Goal: Transaction & Acquisition: Purchase product/service

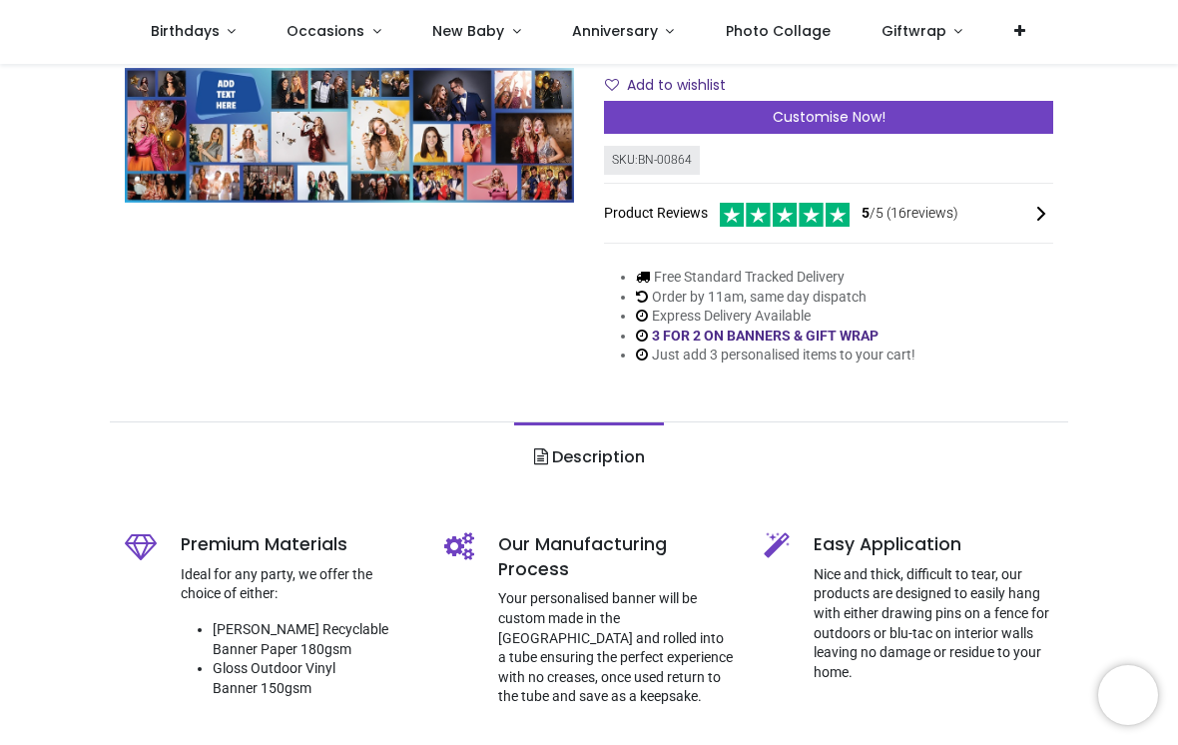
scroll to position [295, 0]
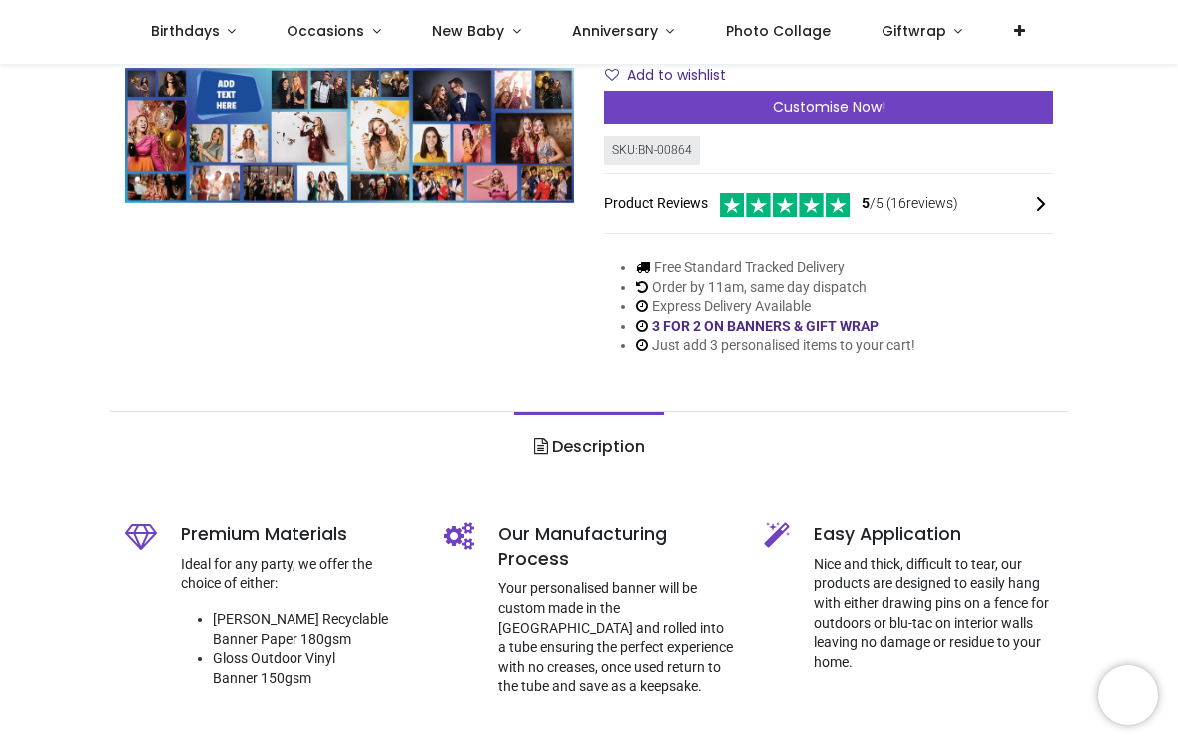
click at [953, 99] on div "Customise Now!" at bounding box center [828, 108] width 449 height 34
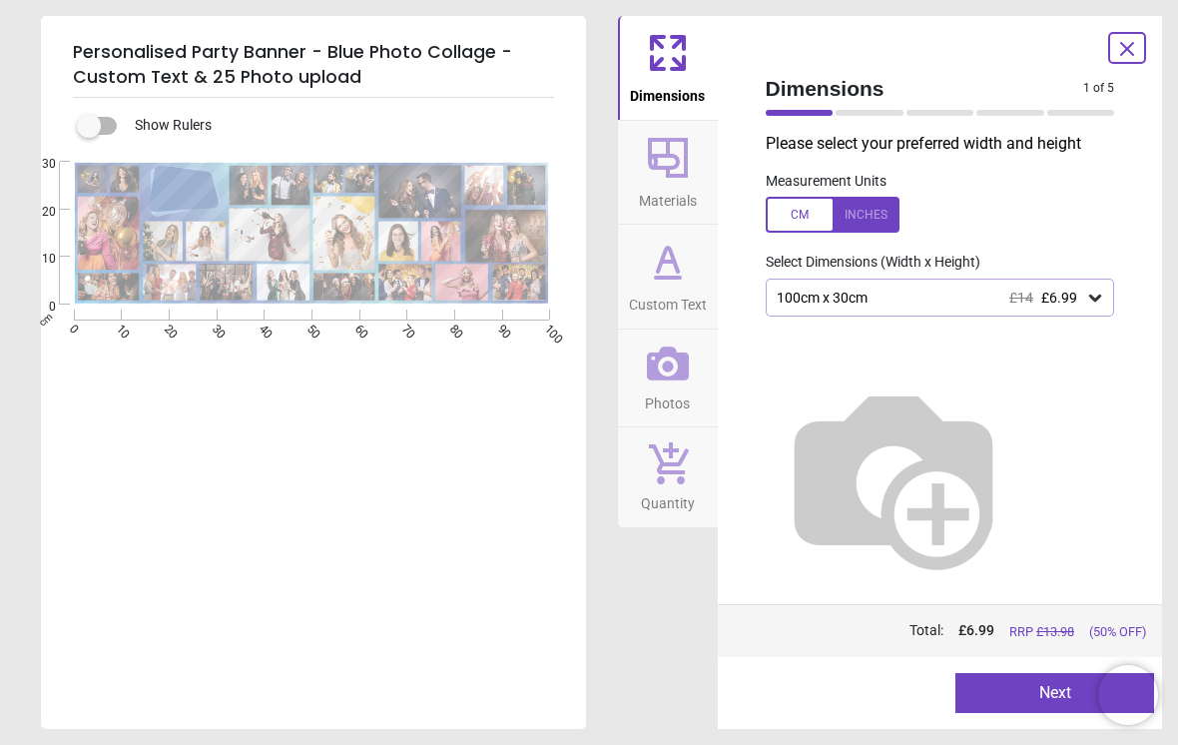
click at [1088, 297] on icon at bounding box center [1095, 297] width 20 height 20
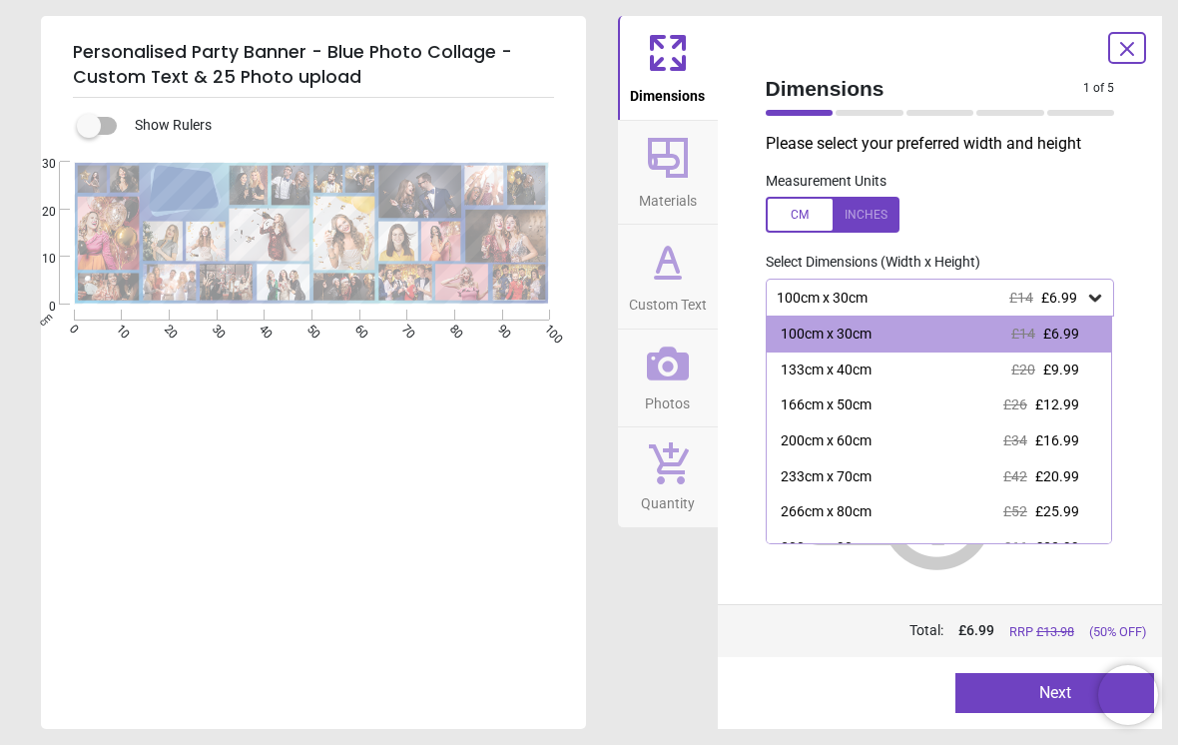
click at [1017, 432] on span "£34" at bounding box center [1015, 440] width 24 height 16
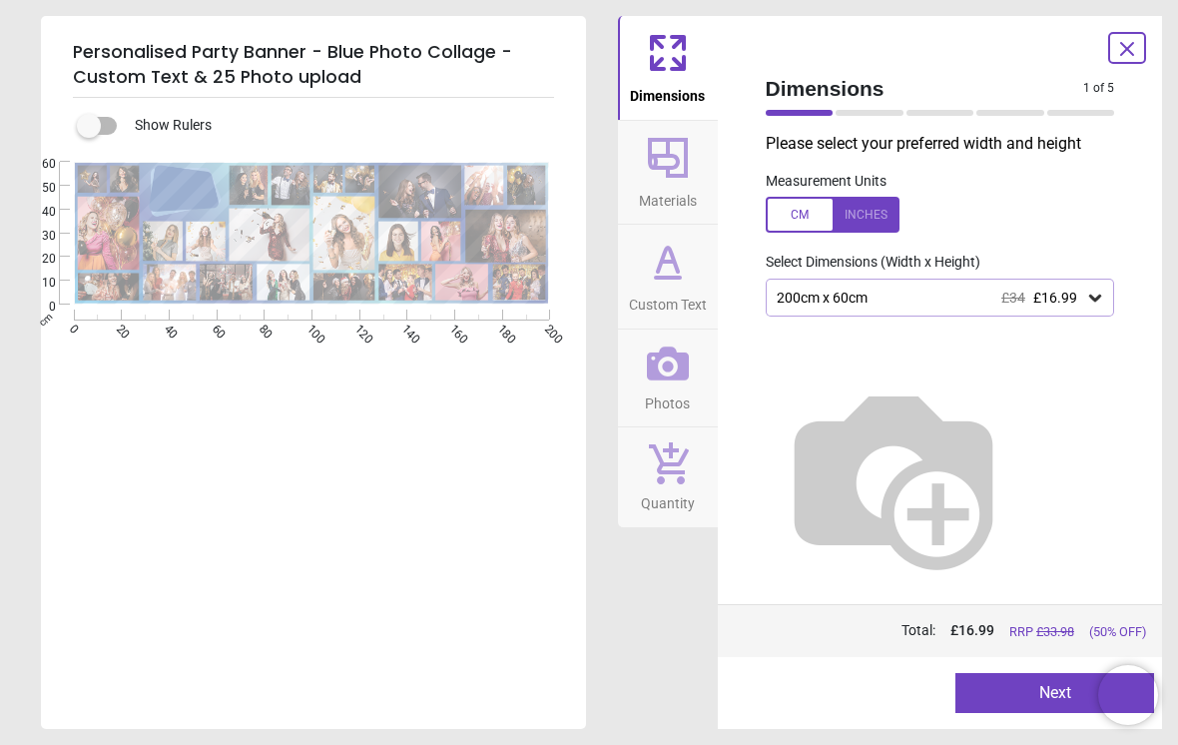
click at [189, 202] on div at bounding box center [182, 190] width 56 height 37
click at [1007, 678] on button "Next" at bounding box center [1054, 693] width 199 height 40
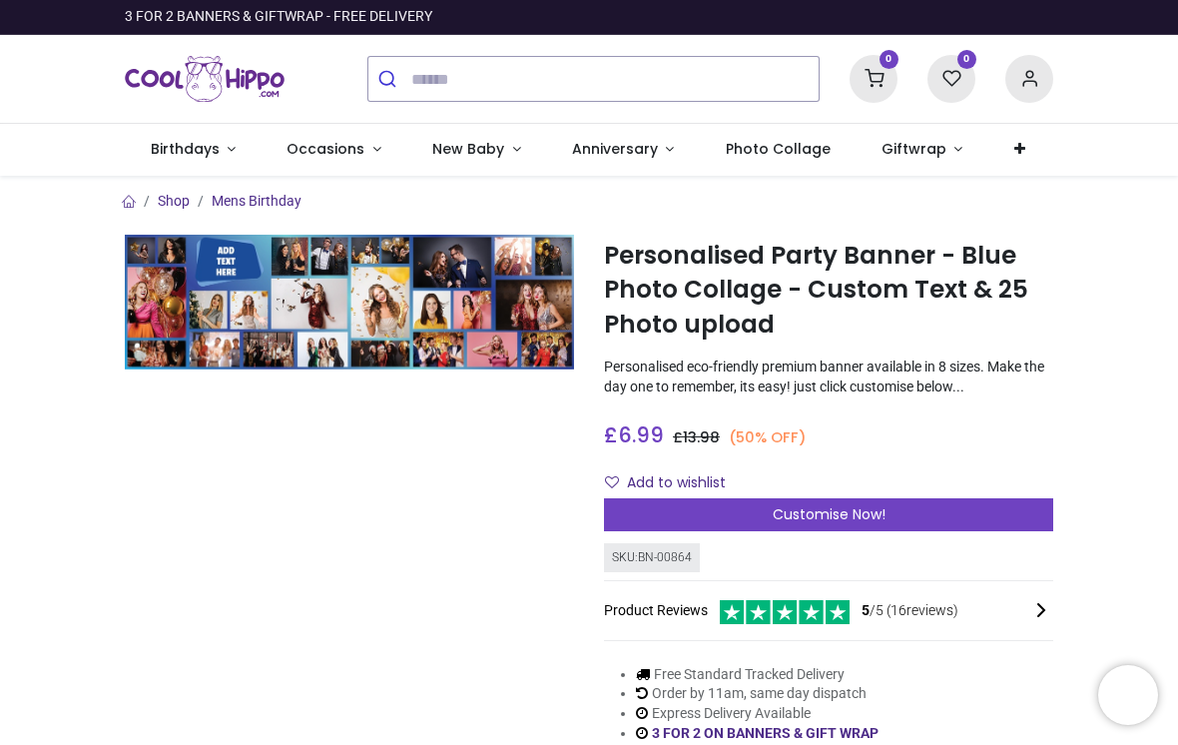
click at [972, 524] on div "Customise Now!" at bounding box center [828, 515] width 449 height 34
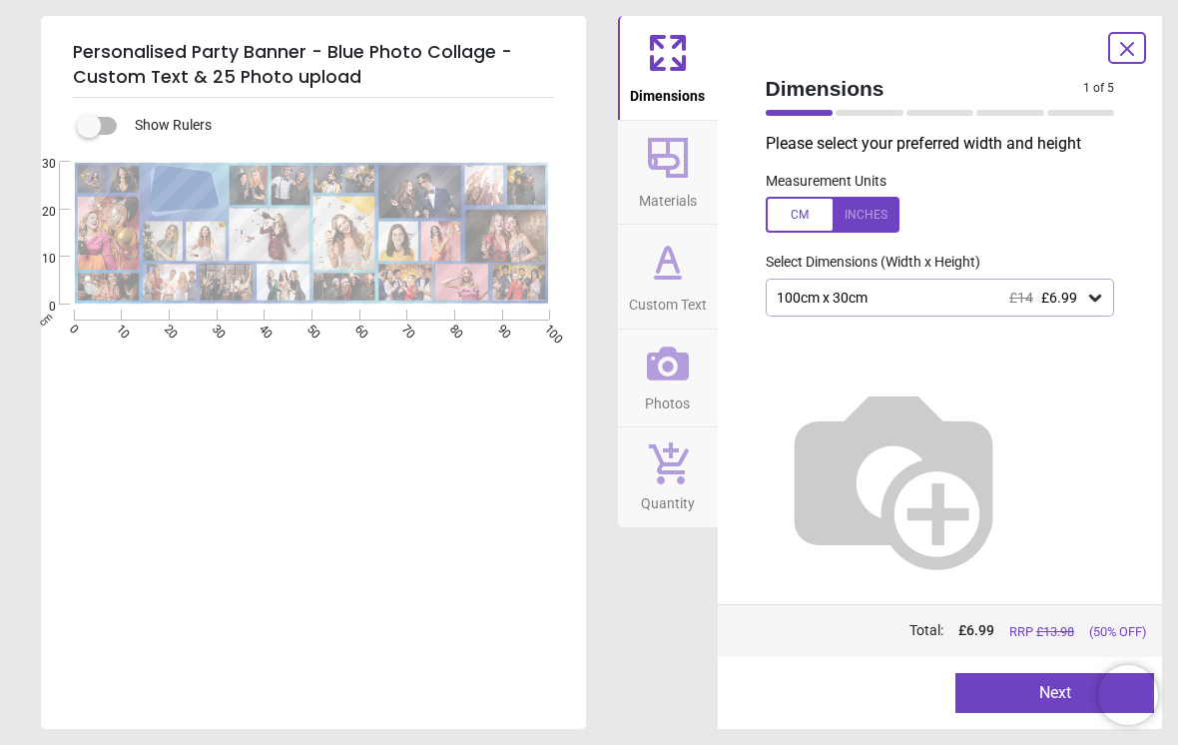
click at [1075, 298] on span "£6.99" at bounding box center [1059, 297] width 36 height 16
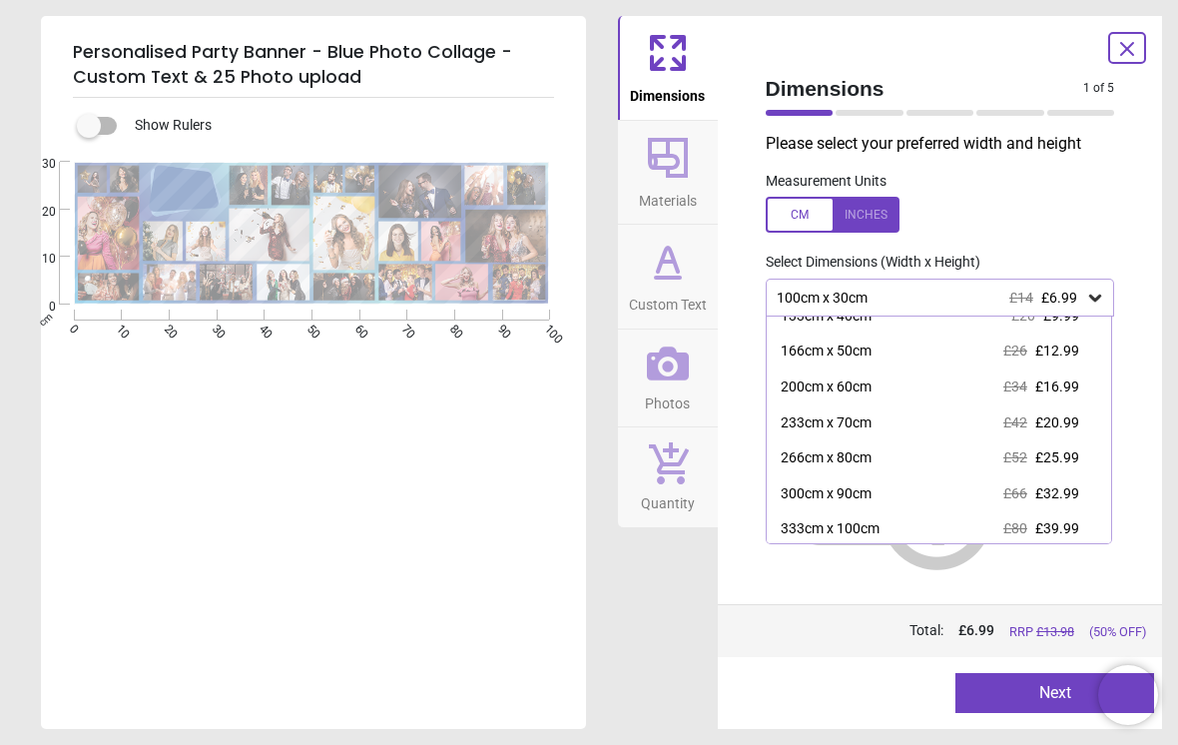
scroll to position [53, 0]
click at [1048, 458] on span "£25.99" at bounding box center [1057, 458] width 44 height 16
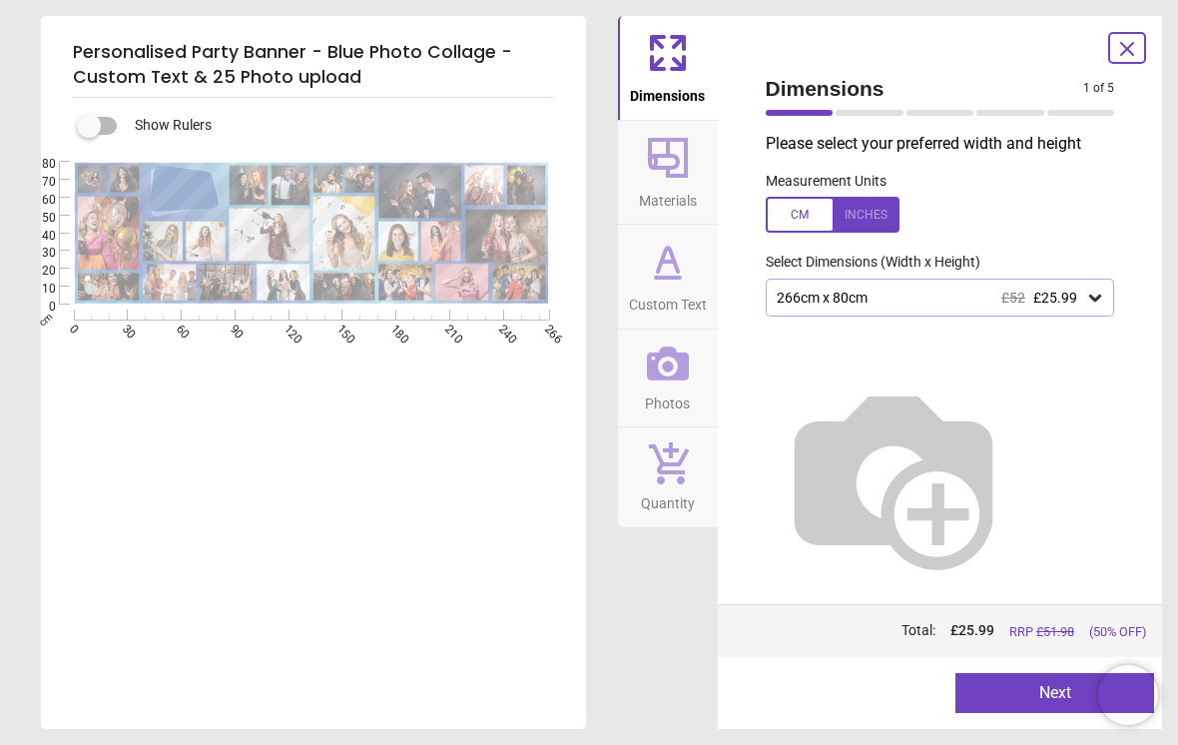
click at [1010, 683] on button "Next" at bounding box center [1054, 693] width 199 height 40
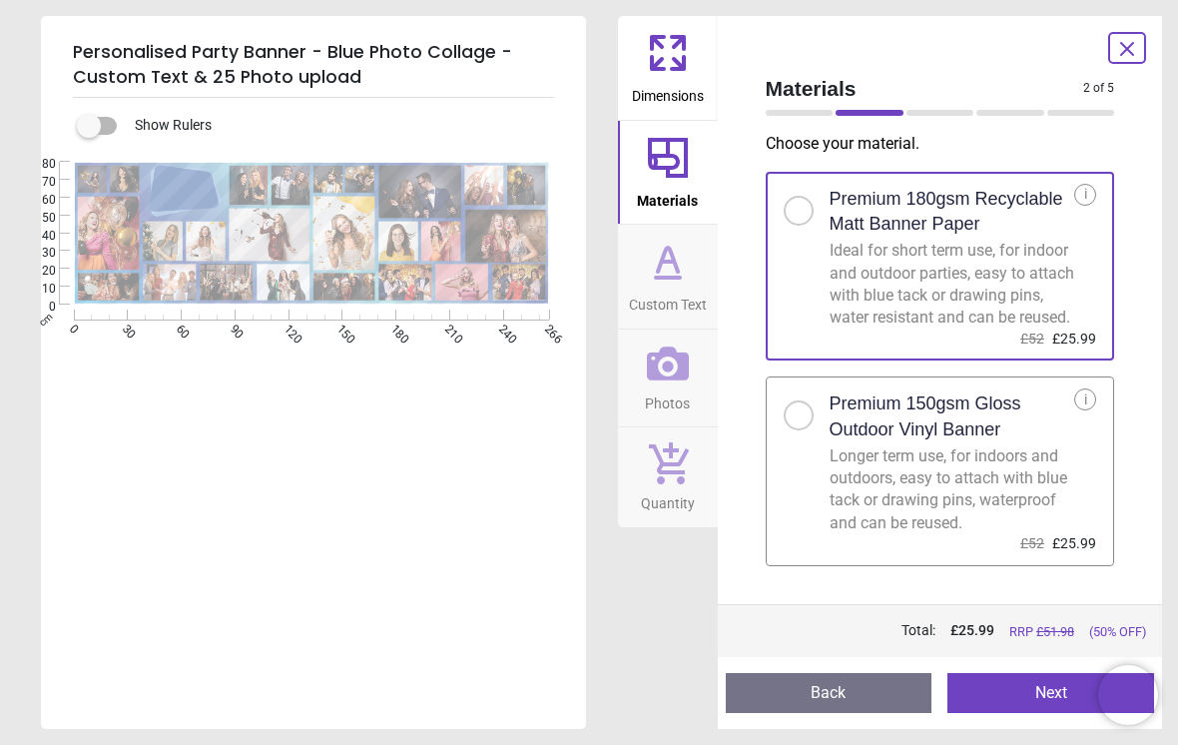
click at [805, 427] on div at bounding box center [799, 415] width 30 height 30
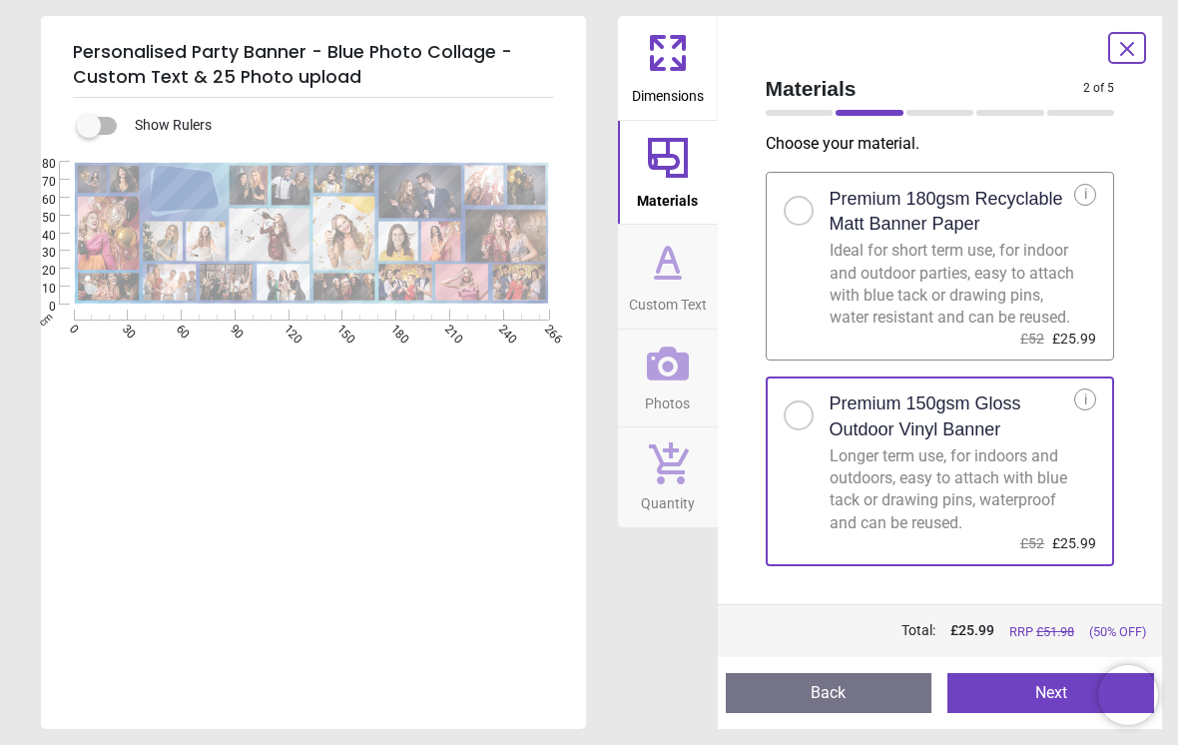
click at [1035, 668] on div "Preview Back Next Next" at bounding box center [940, 693] width 445 height 72
click at [1032, 693] on button "Next" at bounding box center [1050, 693] width 207 height 40
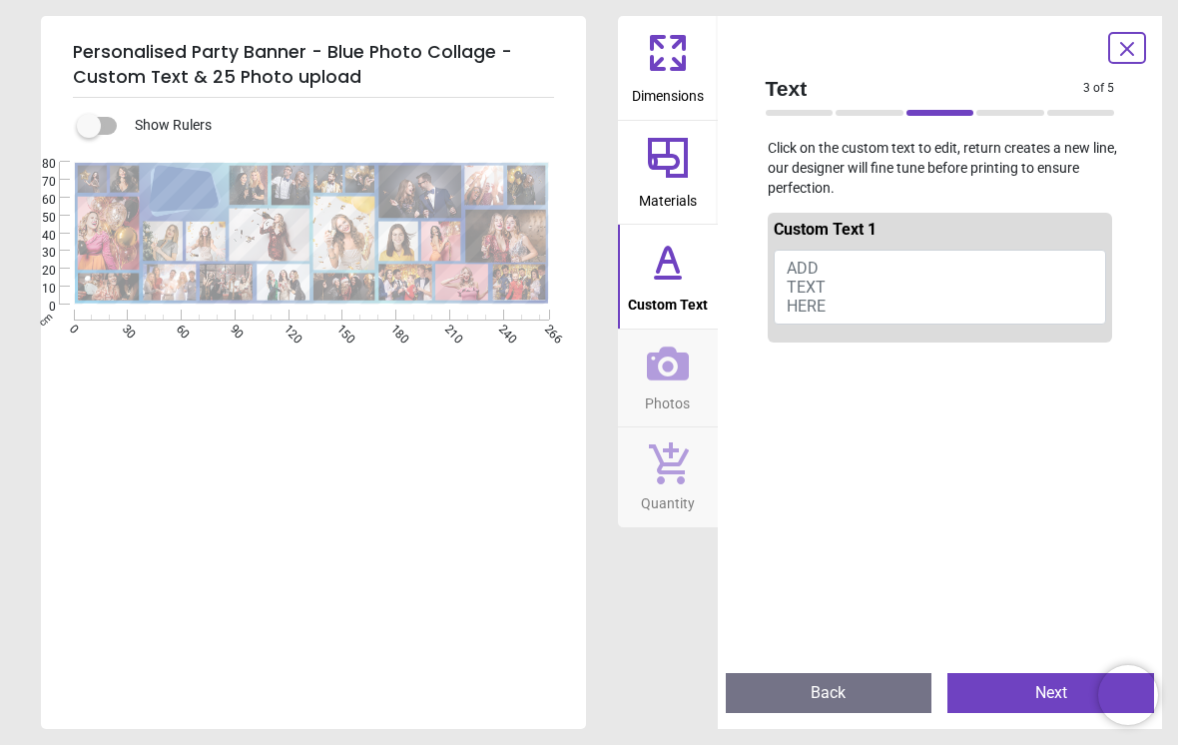
click at [841, 285] on button "ADD TEXT HERE" at bounding box center [940, 288] width 333 height 76
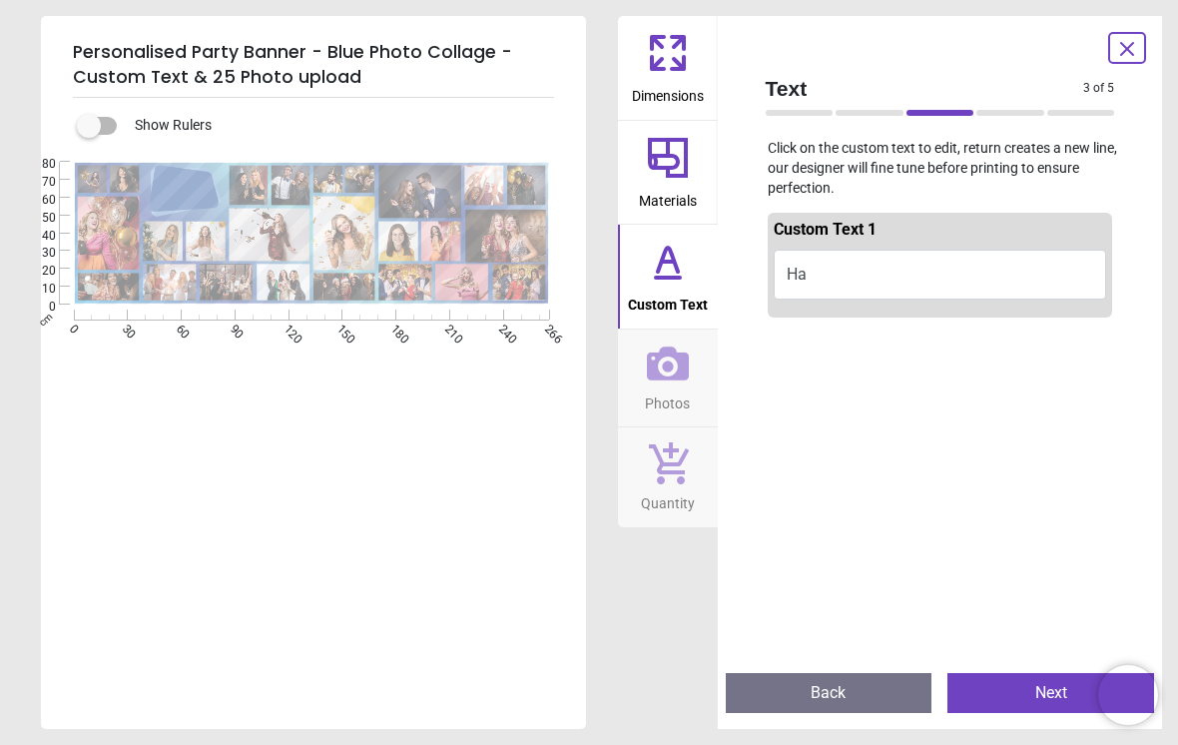
type textarea "*"
type textarea "**"
click at [1028, 694] on button "Next" at bounding box center [1050, 693] width 207 height 40
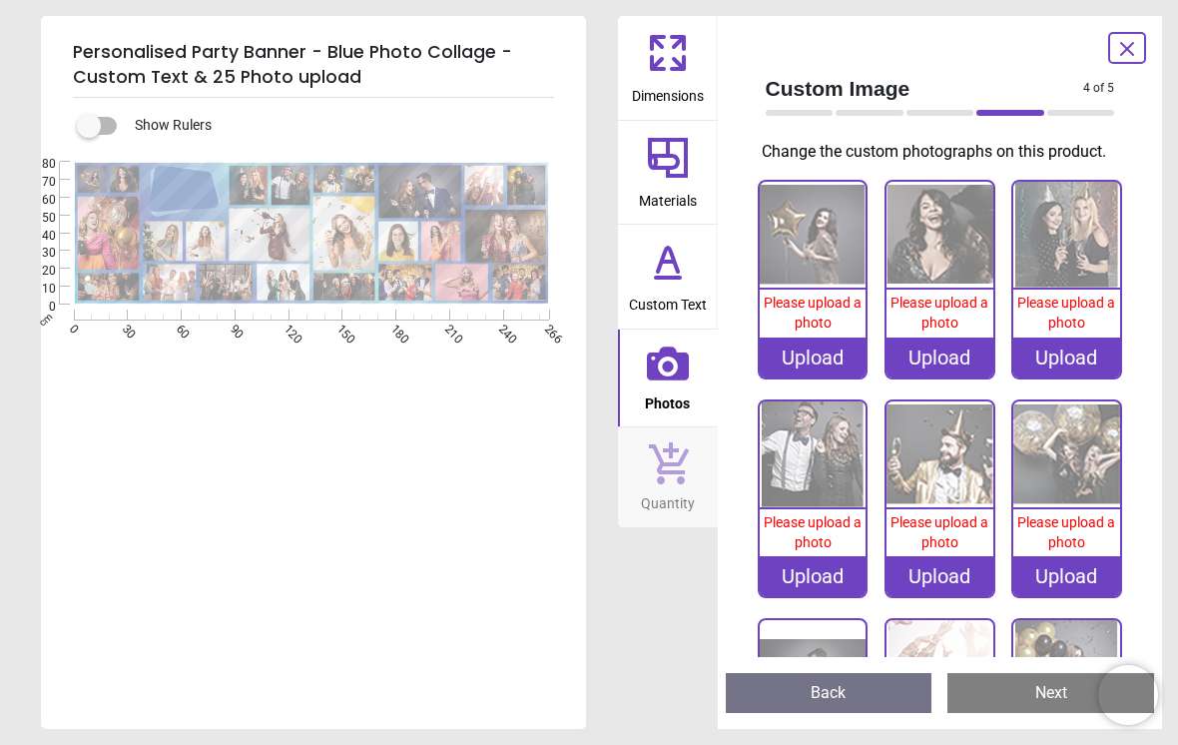
click at [828, 359] on div "Upload" at bounding box center [813, 357] width 107 height 40
click at [827, 369] on div "Upload" at bounding box center [813, 357] width 107 height 40
click at [681, 374] on icon at bounding box center [668, 363] width 42 height 34
click at [680, 366] on icon at bounding box center [668, 363] width 42 height 34
click at [823, 361] on div "Upload" at bounding box center [813, 357] width 107 height 40
